Goal: Task Accomplishment & Management: Use online tool/utility

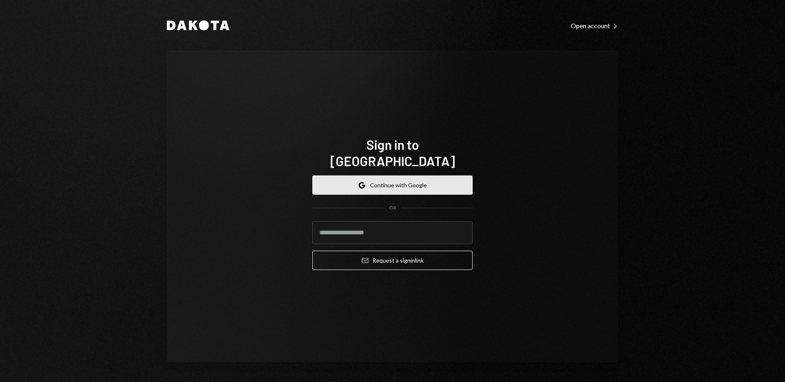
click at [422, 176] on button "Google Continue with Google" at bounding box center [392, 184] width 160 height 19
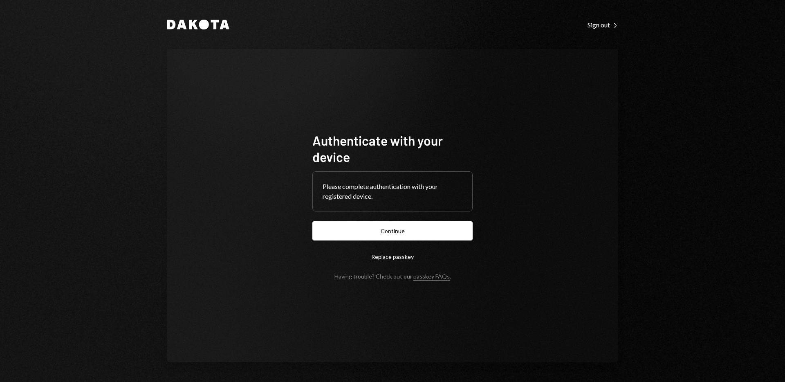
click at [312, 221] on button "Continue" at bounding box center [392, 230] width 160 height 19
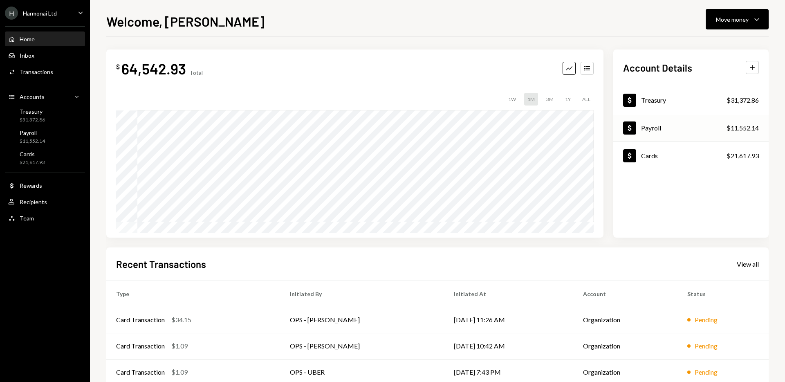
click at [739, 130] on div "$11,552.14" at bounding box center [743, 128] width 32 height 10
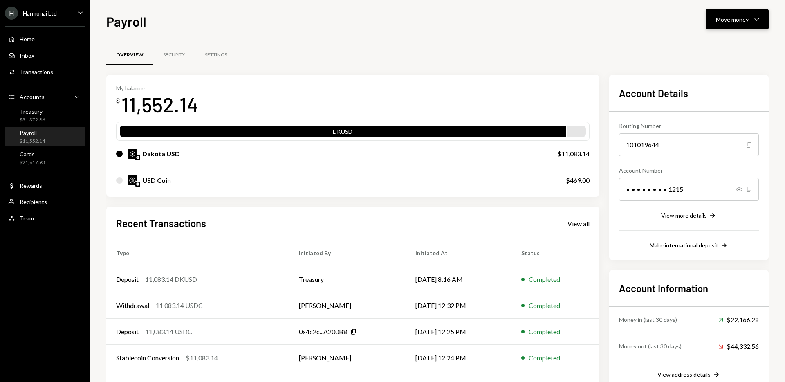
click at [748, 17] on div "Move money" at bounding box center [732, 19] width 33 height 9
click at [698, 46] on div "Withdraw Send" at bounding box center [725, 44] width 72 height 9
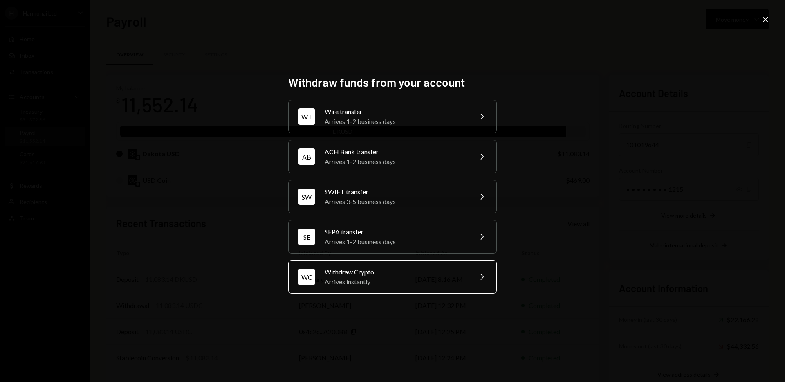
click at [407, 284] on div "Arrives instantly" at bounding box center [396, 282] width 142 height 10
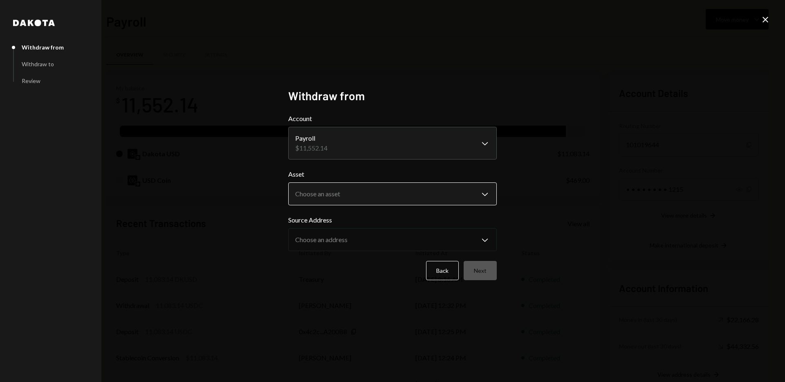
click at [486, 193] on body "H Harmonai Ltd Caret Down Home Home Inbox Inbox Activities Transactions Account…" at bounding box center [392, 191] width 785 height 382
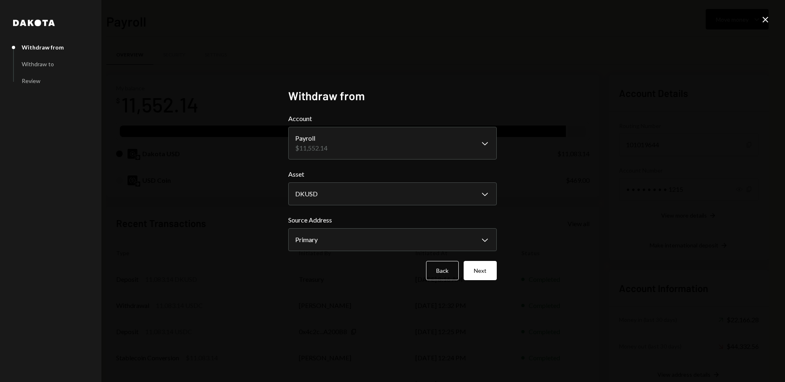
click at [613, 214] on div "**********" at bounding box center [392, 191] width 785 height 382
click at [485, 193] on body "H Harmonai Ltd Caret Down Home Home Inbox Inbox Activities Transactions Account…" at bounding box center [392, 191] width 785 height 382
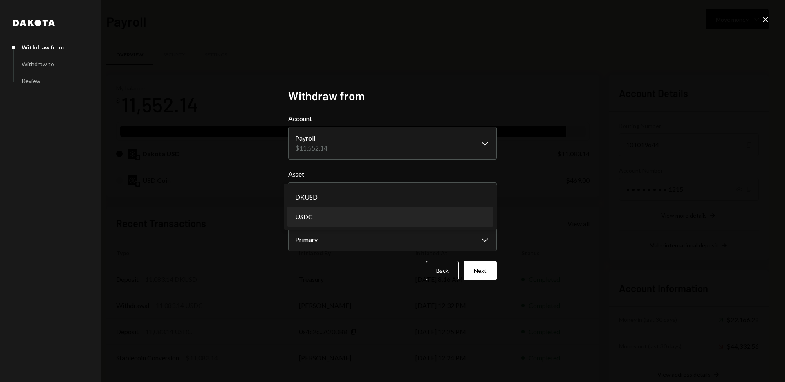
select select "****"
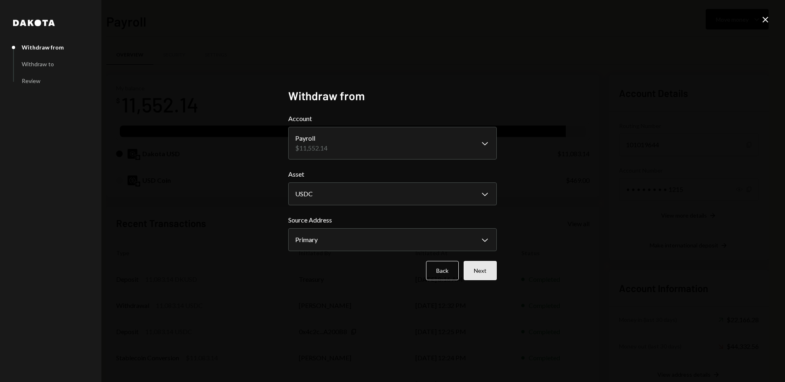
click at [483, 274] on button "Next" at bounding box center [480, 270] width 33 height 19
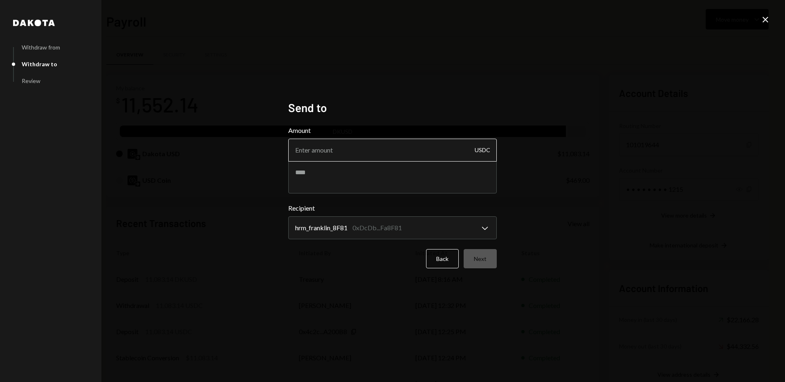
click at [419, 146] on input "Amount" at bounding box center [392, 150] width 209 height 23
type input "11083.14"
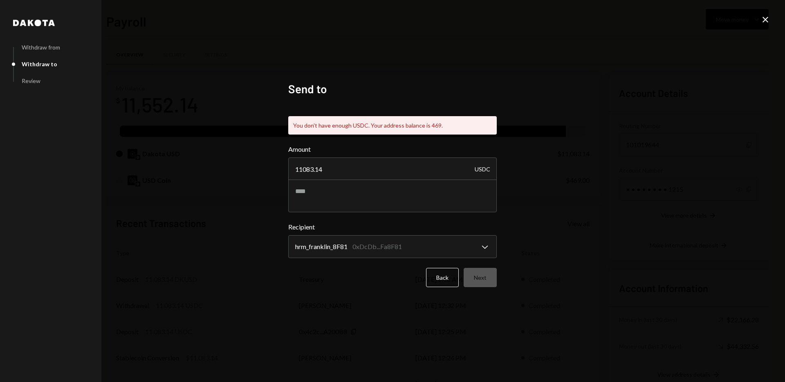
click at [766, 17] on icon "Close" at bounding box center [766, 20] width 10 height 10
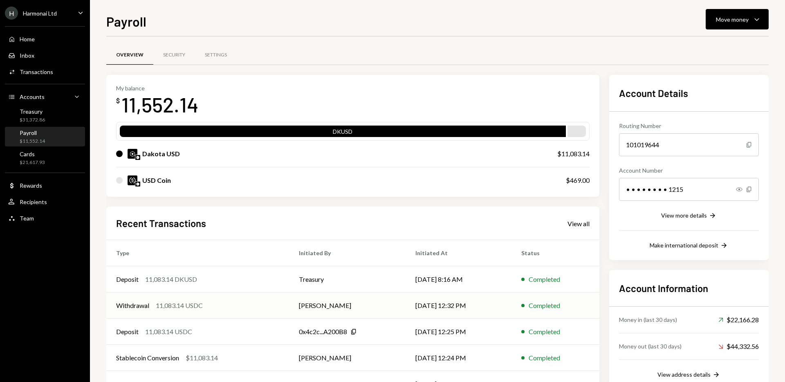
click at [357, 305] on td "Steve McNulty" at bounding box center [347, 305] width 117 height 26
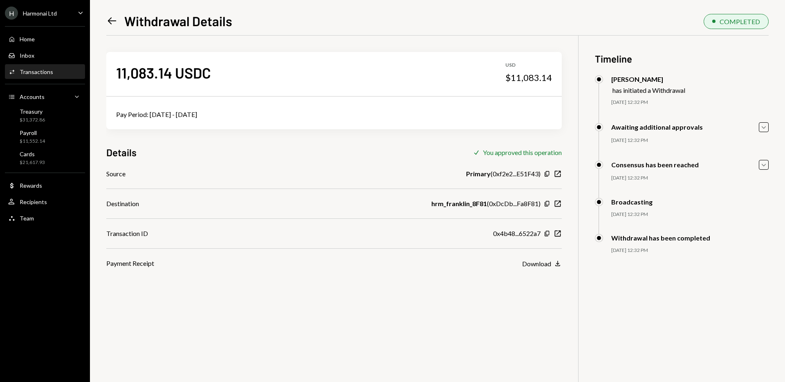
click at [108, 22] on icon "Left Arrow" at bounding box center [111, 20] width 11 height 11
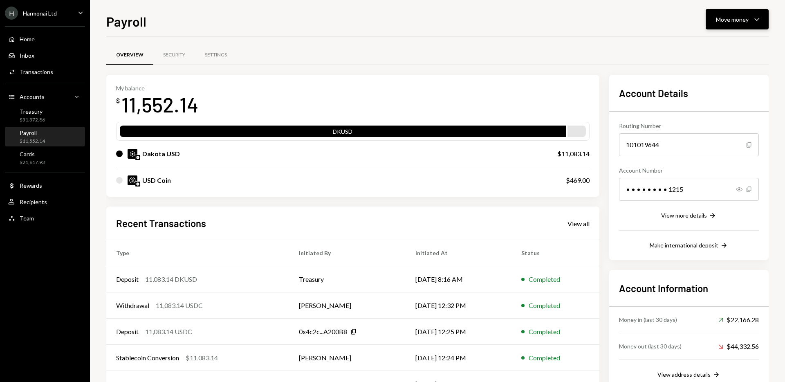
click at [755, 21] on icon "Caret Down" at bounding box center [757, 19] width 10 height 10
click at [705, 47] on div "Send" at bounding box center [731, 44] width 60 height 9
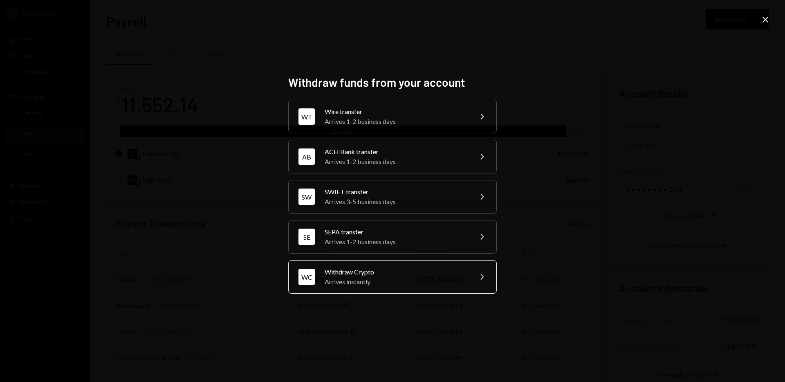
click at [416, 268] on div "Withdraw Crypto" at bounding box center [396, 272] width 142 height 10
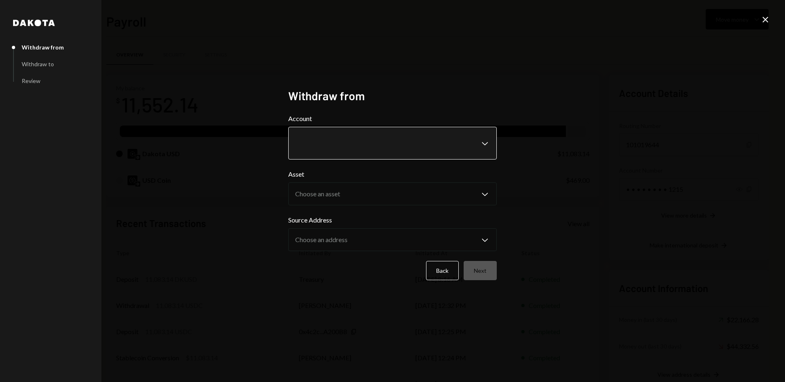
click at [425, 152] on body "H Harmonai Ltd Caret Down Home Home Inbox Inbox Activities Transactions Account…" at bounding box center [392, 191] width 785 height 382
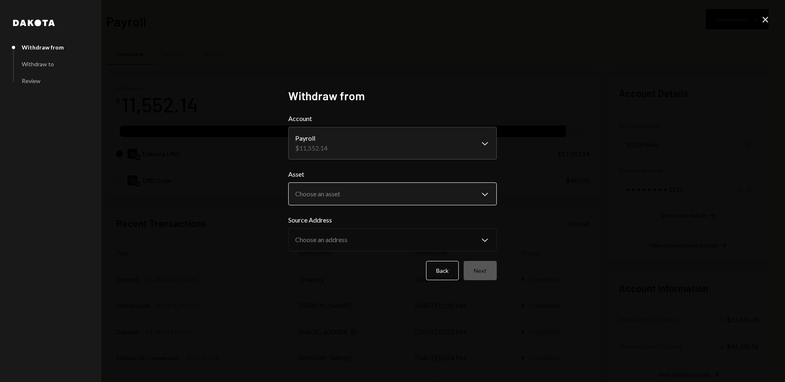
click at [412, 192] on body "H Harmonai Ltd Caret Down Home Home Inbox Inbox Activities Transactions Account…" at bounding box center [392, 191] width 785 height 382
select select "****"
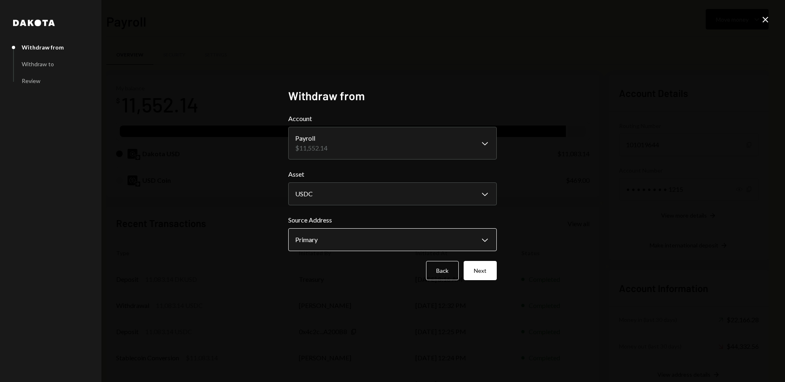
click at [427, 237] on body "H Harmonai Ltd Caret Down Home Home Inbox Inbox Activities Transactions Account…" at bounding box center [392, 191] width 785 height 382
click at [541, 240] on div "**********" at bounding box center [392, 191] width 785 height 382
click at [766, 20] on icon at bounding box center [766, 20] width 6 height 6
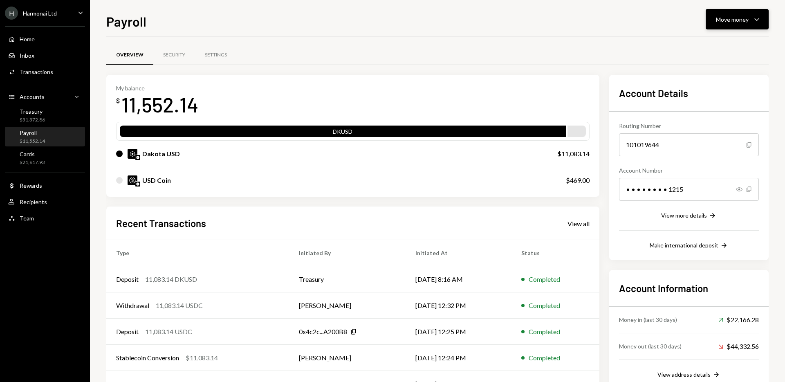
click at [732, 24] on div "Move money Caret Down" at bounding box center [737, 19] width 43 height 10
click at [631, 54] on div "Overview Security Settings" at bounding box center [437, 55] width 662 height 21
click at [753, 20] on icon "Caret Down" at bounding box center [757, 19] width 10 height 10
click at [716, 108] on div "Swap stablecoins" at bounding box center [731, 106] width 60 height 9
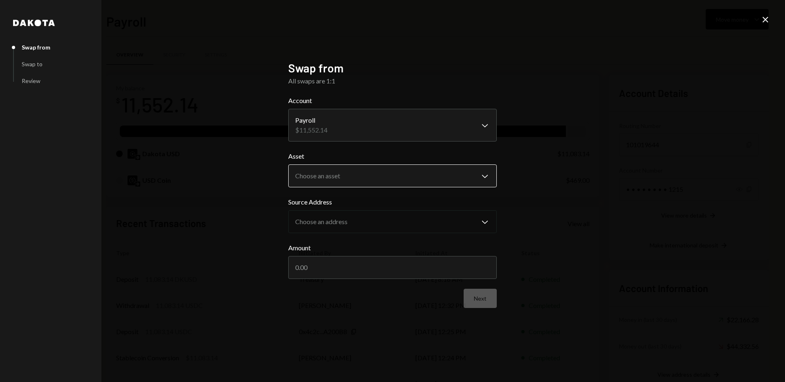
click at [479, 178] on body "H Harmonai Ltd Caret Down Home Home Inbox Inbox Activities Transactions Account…" at bounding box center [392, 191] width 785 height 382
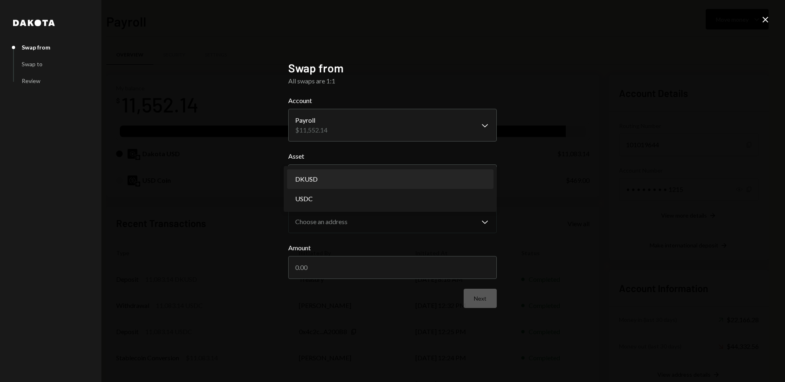
select select "*****"
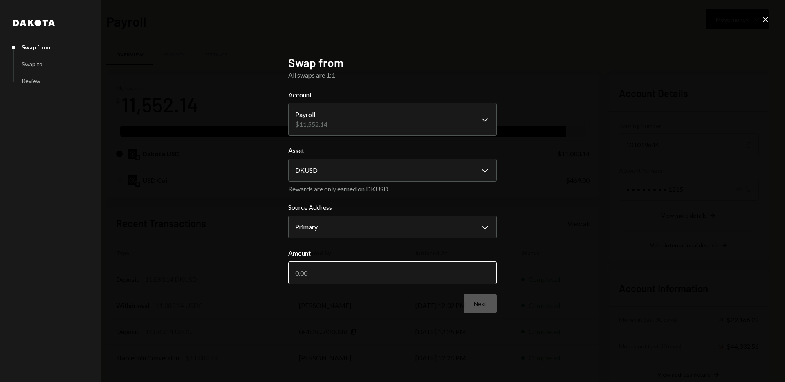
click at [365, 277] on input "Amount" at bounding box center [392, 272] width 209 height 23
type input "11083.14"
click at [478, 307] on button "Next" at bounding box center [480, 303] width 33 height 19
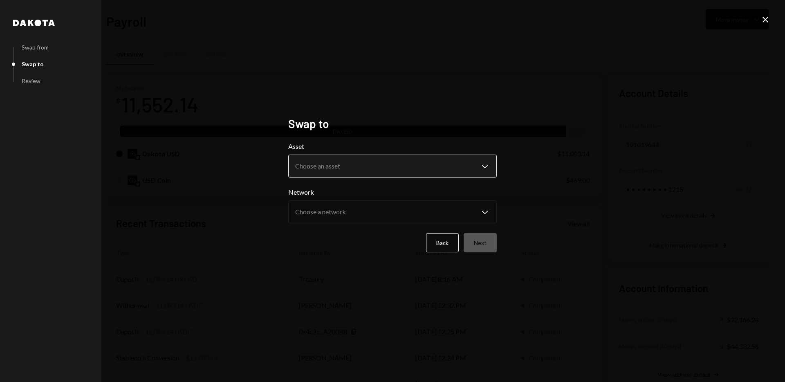
click at [454, 167] on body "H Harmonai Ltd Caret Down Home Home Inbox Inbox Activities Transactions Account…" at bounding box center [392, 191] width 785 height 382
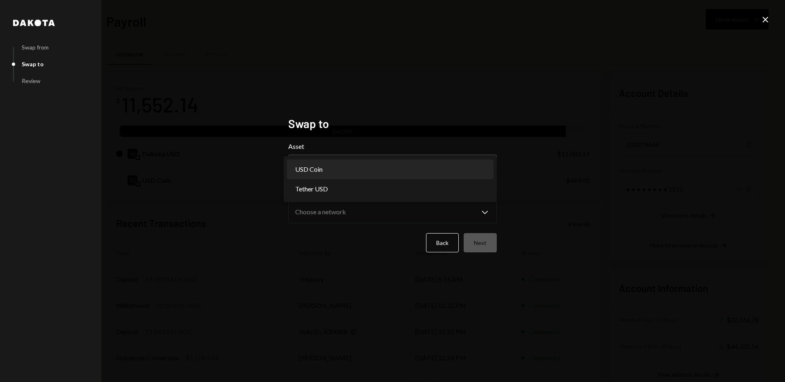
select select "****"
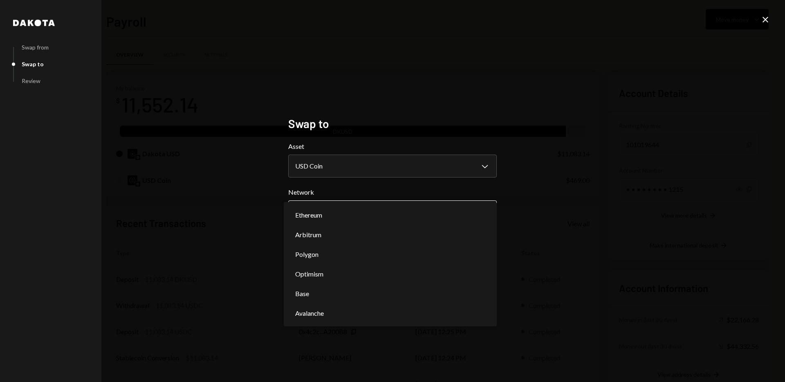
click at [447, 215] on body "H Harmonai Ltd Caret Down Home Home Inbox Inbox Activities Transactions Account…" at bounding box center [392, 191] width 785 height 382
select select "**********"
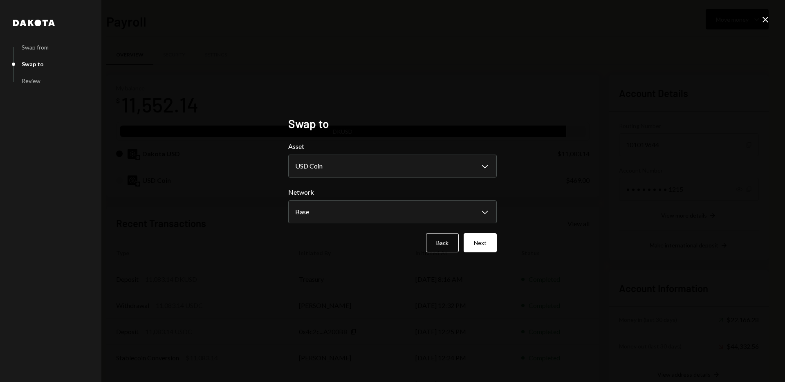
click at [556, 257] on div "**********" at bounding box center [392, 191] width 785 height 382
click at [484, 242] on button "Next" at bounding box center [480, 242] width 33 height 19
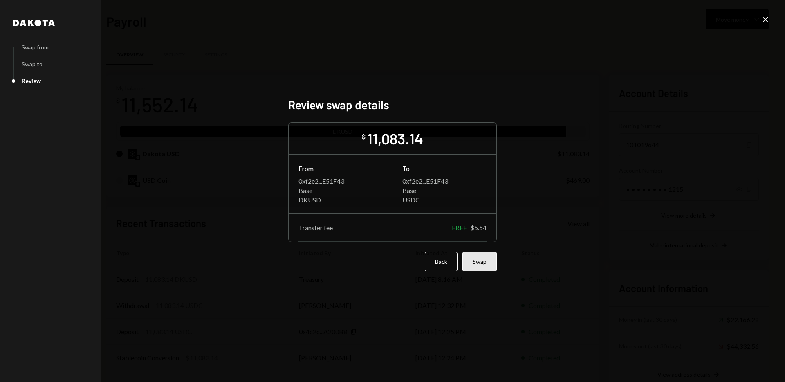
click at [487, 260] on button "Swap" at bounding box center [479, 261] width 34 height 19
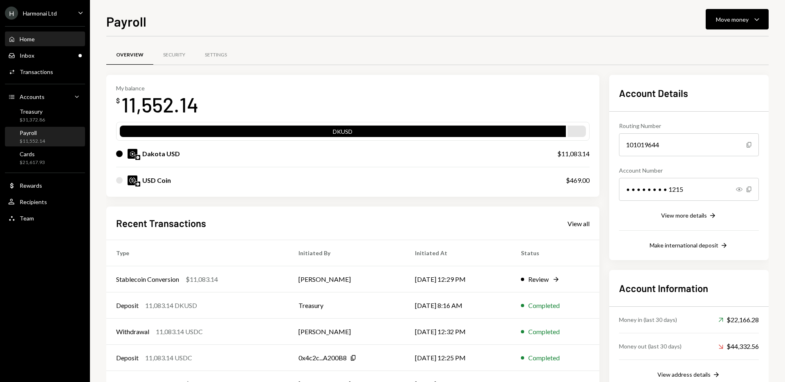
click at [41, 41] on div "Home Home" at bounding box center [45, 39] width 74 height 7
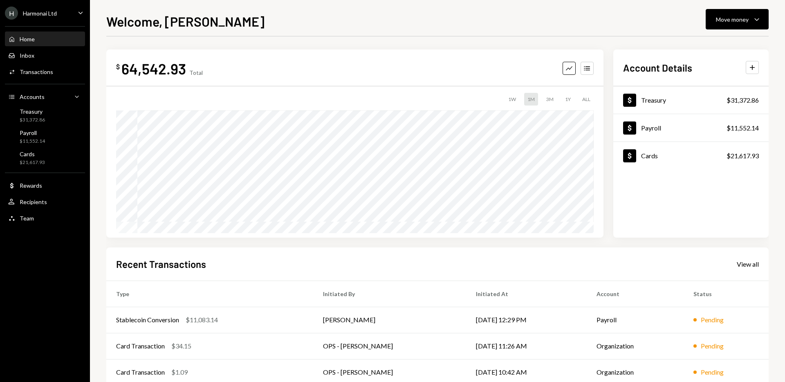
click at [608, 221] on div "$ 64,542.93 Total Graph Accounts 1W 1M 3M 1Y ALL $64,542.93 Aug 26, 2025 Accoun…" at bounding box center [437, 143] width 662 height 188
click at [607, 225] on div "$ 64,542.93 Total Graph Accounts 1W 1M 3M 1Y ALL $64,542.93 Aug 26, 2025 Accoun…" at bounding box center [437, 143] width 662 height 188
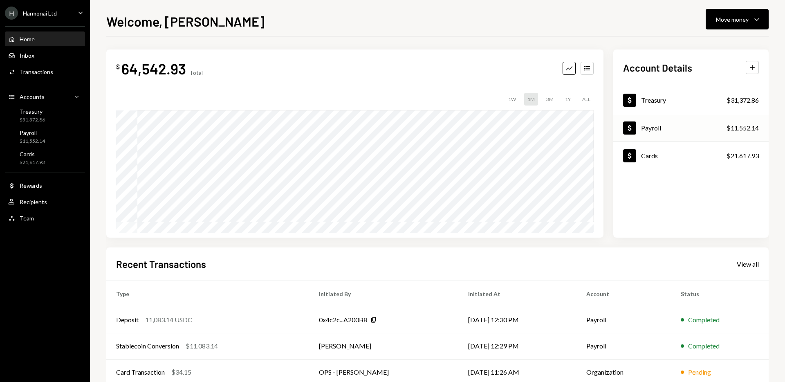
click at [667, 137] on div "Dollar Payroll $11,552.14" at bounding box center [690, 128] width 155 height 27
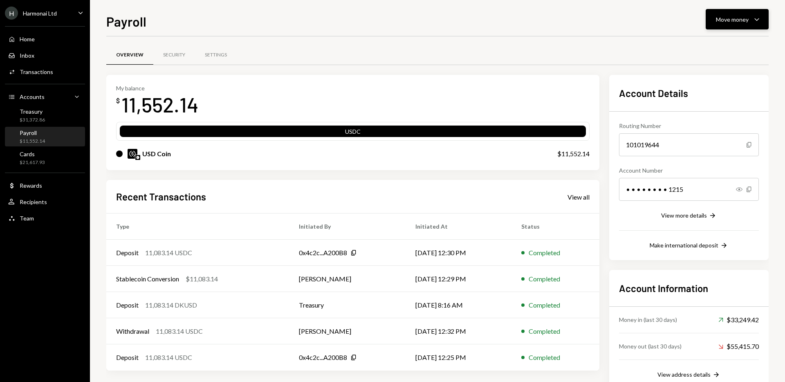
click at [745, 21] on div "Move money" at bounding box center [732, 19] width 33 height 9
click at [702, 66] on div "Transfer" at bounding box center [731, 62] width 60 height 9
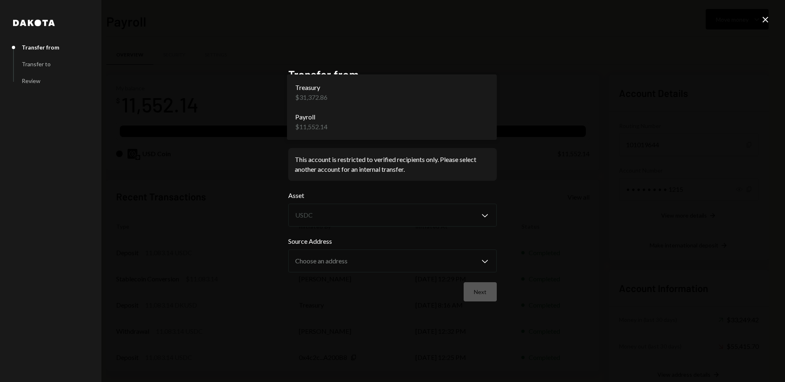
click at [436, 123] on body "H Harmonai Ltd Caret Down Home Home Inbox Inbox Activities Transactions Account…" at bounding box center [392, 191] width 785 height 382
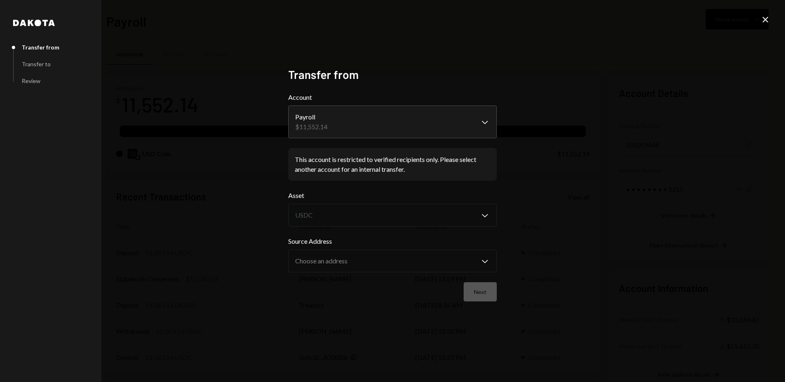
click at [763, 18] on icon at bounding box center [766, 20] width 6 height 6
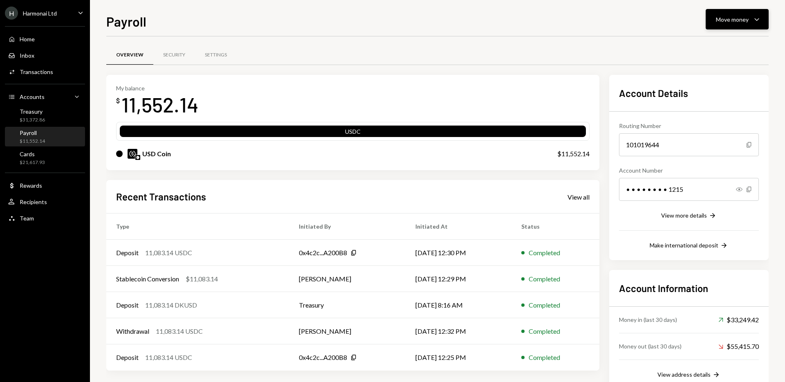
click at [732, 23] on div "Move money" at bounding box center [732, 19] width 33 height 9
click at [712, 43] on div "Send" at bounding box center [731, 44] width 60 height 9
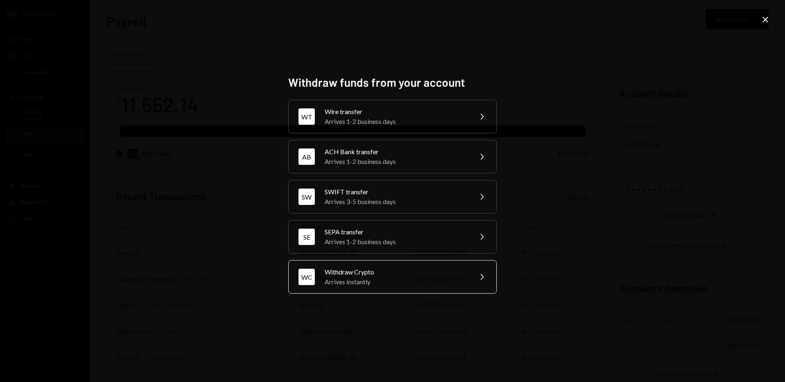
click at [451, 285] on div "Arrives instantly" at bounding box center [396, 282] width 142 height 10
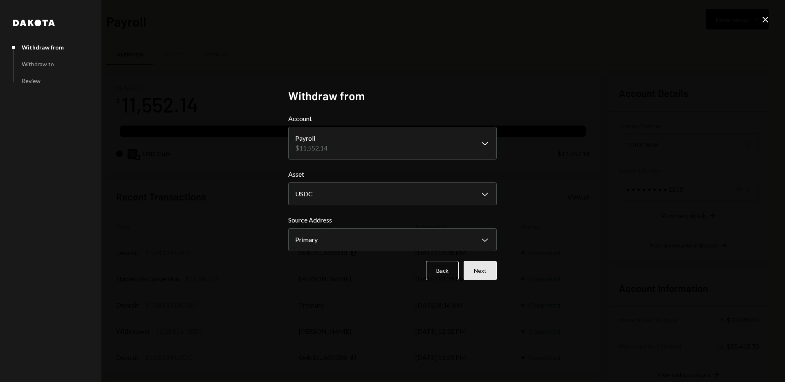
click at [488, 274] on button "Next" at bounding box center [480, 270] width 33 height 19
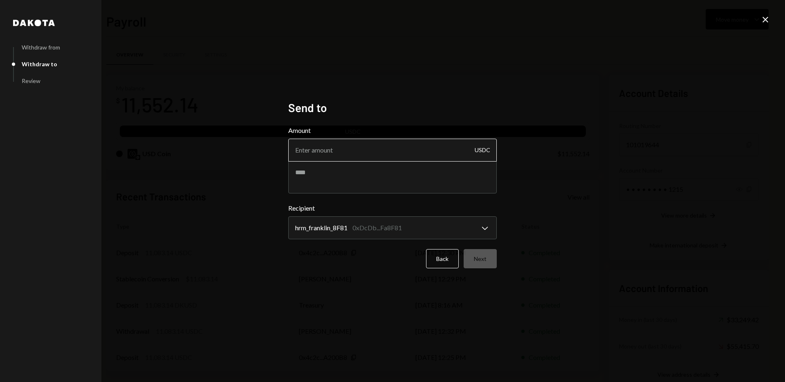
click at [407, 156] on input "Amount" at bounding box center [392, 150] width 209 height 23
type input "11083.14"
click at [394, 175] on textarea at bounding box center [392, 177] width 209 height 33
paste textarea "**********"
type textarea "**********"
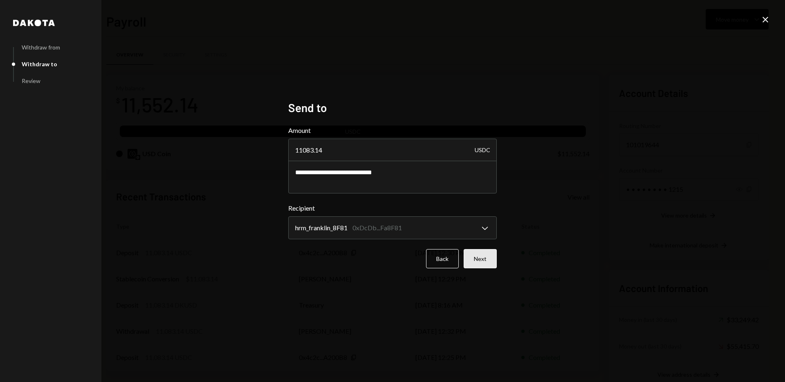
click at [482, 257] on button "Next" at bounding box center [480, 258] width 33 height 19
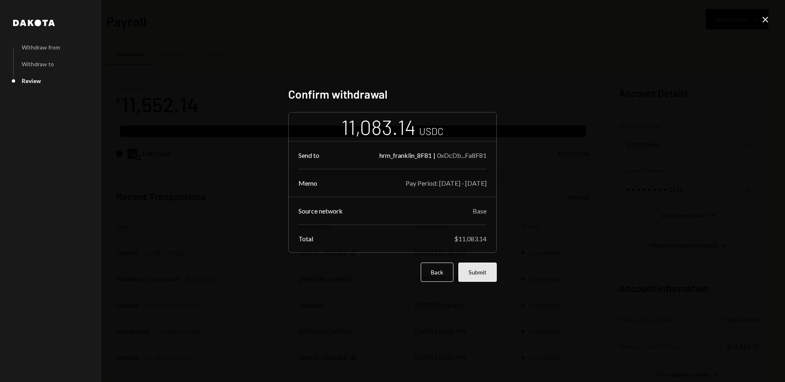
click at [480, 273] on button "Submit" at bounding box center [477, 271] width 38 height 19
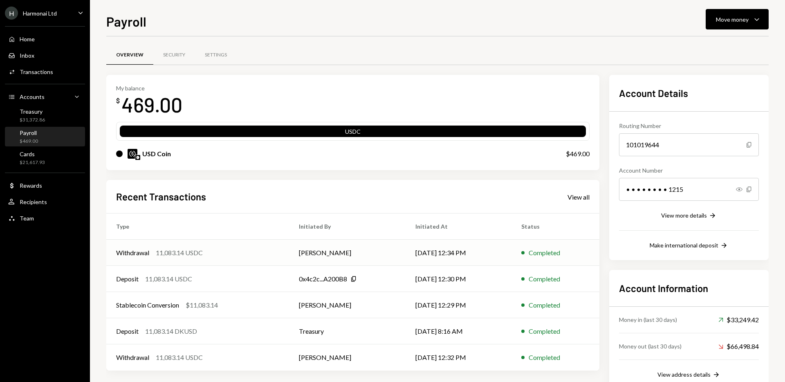
click at [488, 245] on td "08/26/25 12:34 PM" at bounding box center [459, 253] width 106 height 26
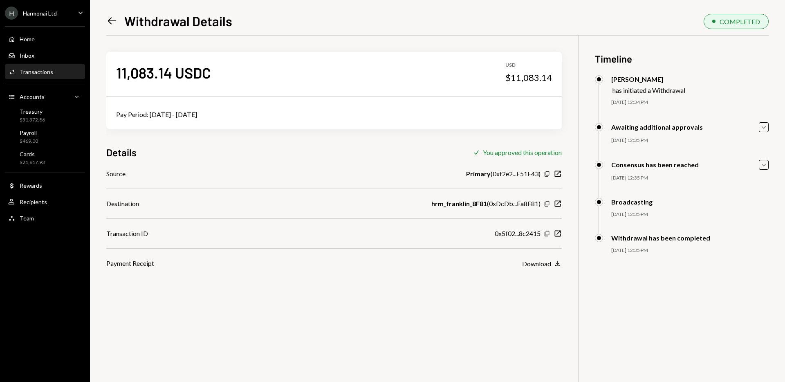
click at [112, 18] on icon "Left Arrow" at bounding box center [111, 20] width 11 height 11
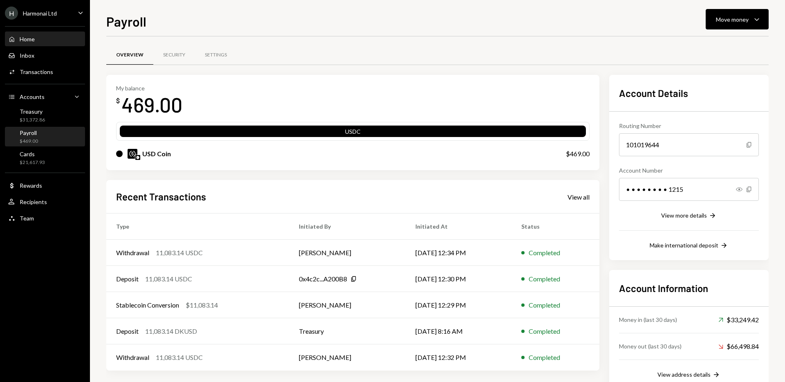
click at [20, 37] on div "Home" at bounding box center [27, 39] width 15 height 7
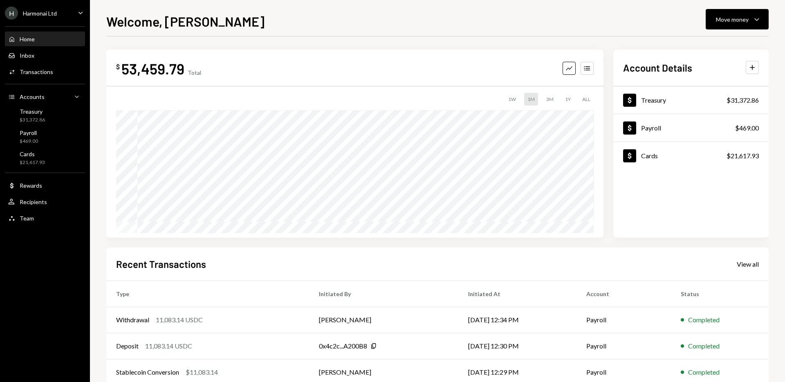
click at [635, 27] on div "Welcome, Steve Move money Caret Down" at bounding box center [437, 20] width 662 height 18
